Goal: Information Seeking & Learning: Learn about a topic

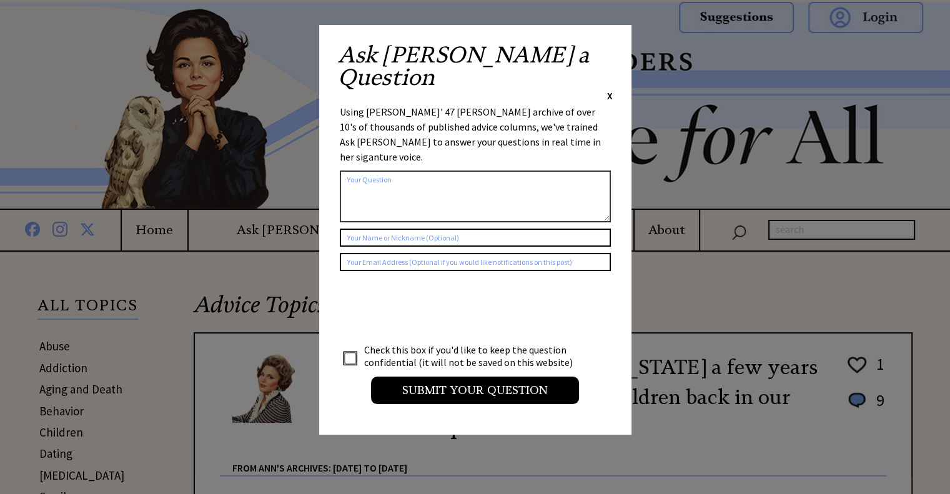
click at [609, 89] on span "X" at bounding box center [610, 95] width 6 height 12
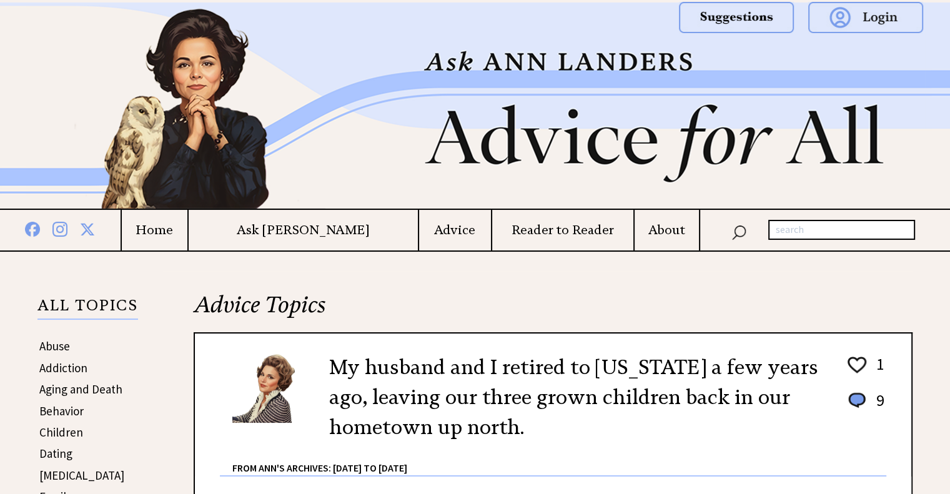
click at [187, 225] on h4 "Home" at bounding box center [155, 230] width 66 height 16
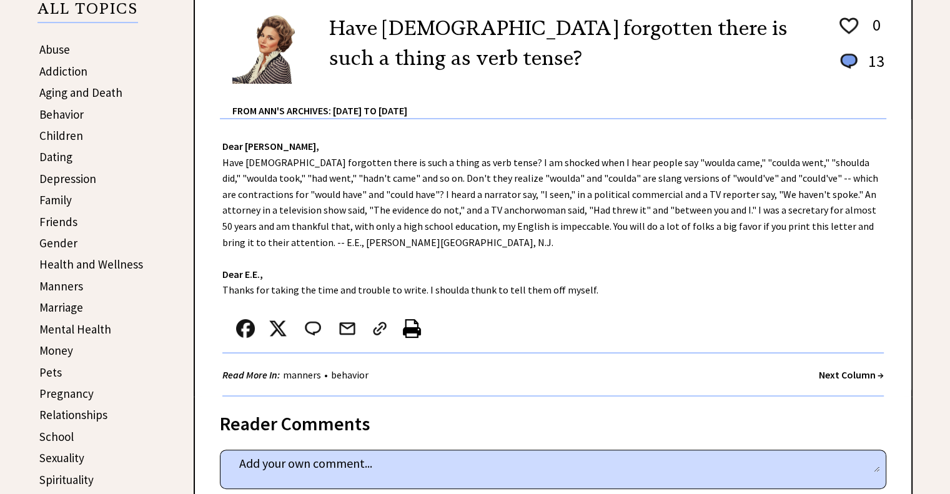
scroll to position [294, 0]
